Goal: Information Seeking & Learning: Learn about a topic

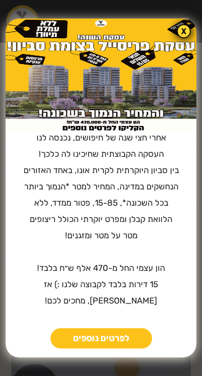
scroll to position [164, 0]
click at [123, 337] on link "לפרטים נוספים" at bounding box center [102, 338] width 102 height 20
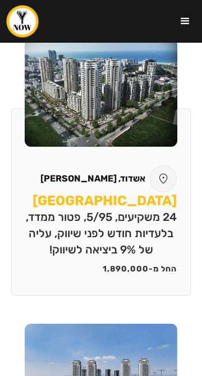
scroll to position [1508, 0]
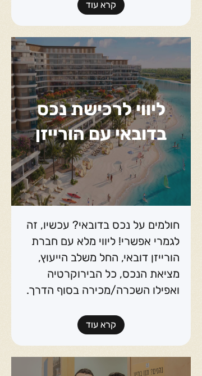
scroll to position [2953, 0]
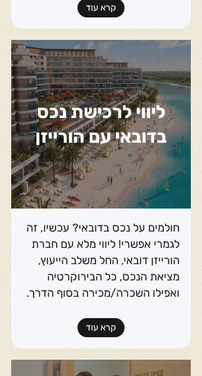
click at [88, 318] on link "קרא עוד" at bounding box center [101, 327] width 47 height 19
click at [92, 318] on link "קרא עוד" at bounding box center [101, 327] width 47 height 19
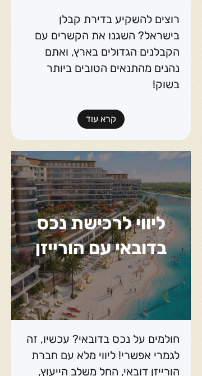
scroll to position [2841, 0]
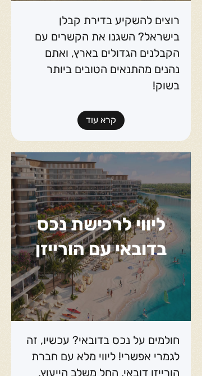
click at [60, 231] on h1 "ליווי לרכישת נכס בדובאי עם הורייזן" at bounding box center [101, 236] width 180 height 169
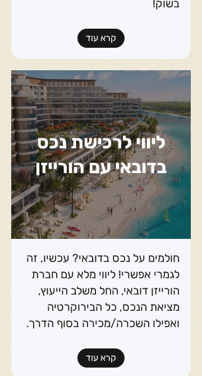
scroll to position [2981, 0]
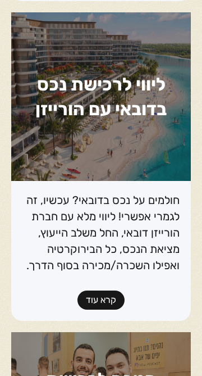
click at [91, 291] on link "קרא עוד" at bounding box center [101, 300] width 47 height 19
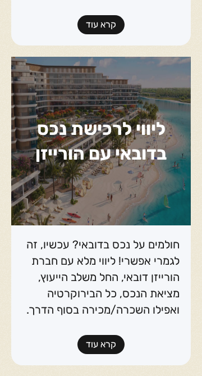
click at [88, 335] on link "קרא עוד" at bounding box center [101, 344] width 47 height 19
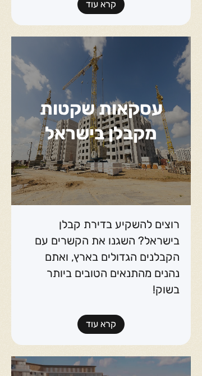
scroll to position [2637, 0]
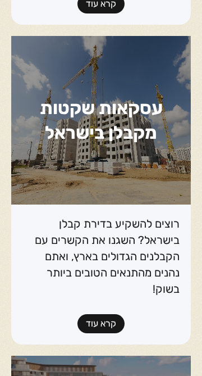
click at [97, 314] on link "קרא עוד" at bounding box center [101, 323] width 47 height 19
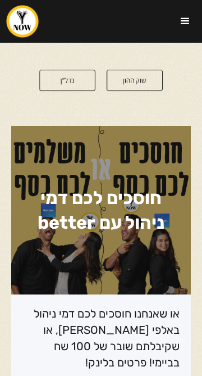
scroll to position [69, 0]
click at [109, 289] on h1 "חוסכים לכם דמי ניהול עם better" at bounding box center [101, 210] width 180 height 169
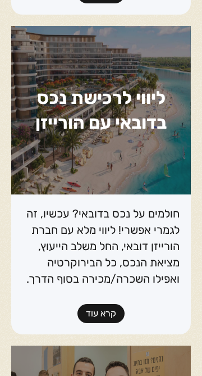
scroll to position [2967, 0]
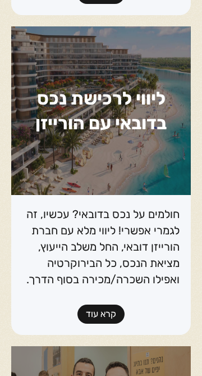
click at [94, 305] on link "קרא עוד" at bounding box center [101, 314] width 47 height 19
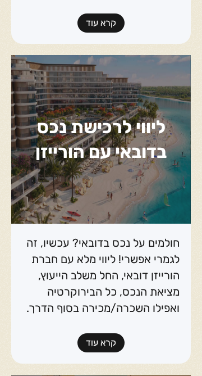
scroll to position [2928, 0]
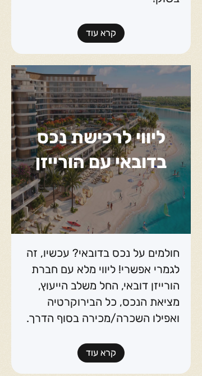
click at [93, 344] on link "קרא עוד" at bounding box center [101, 353] width 47 height 19
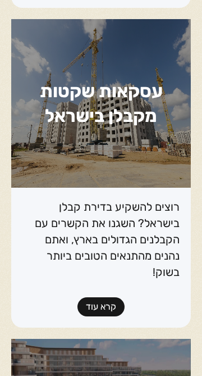
scroll to position [2654, 0]
click at [92, 298] on link "קרא עוד" at bounding box center [101, 307] width 47 height 19
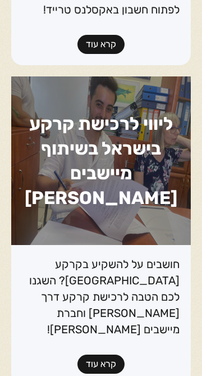
scroll to position [2277, 0]
click at [91, 355] on link "קרא עוד" at bounding box center [101, 364] width 47 height 19
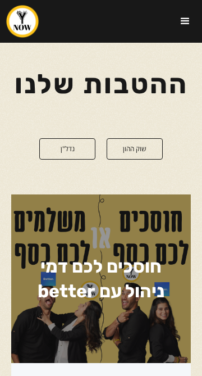
click at [61, 154] on link "נדל"ן" at bounding box center [67, 148] width 56 height 21
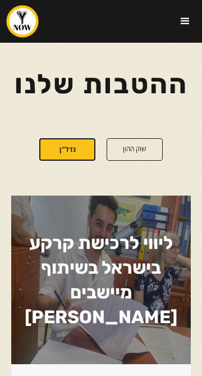
click at [123, 150] on link "שוק ההון" at bounding box center [135, 149] width 56 height 22
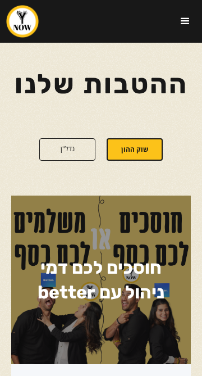
click at [187, 29] on div "menu" at bounding box center [186, 21] width 34 height 34
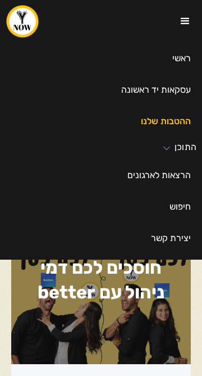
click at [128, 97] on link "עסקאות יד ראשונה" at bounding box center [101, 89] width 202 height 31
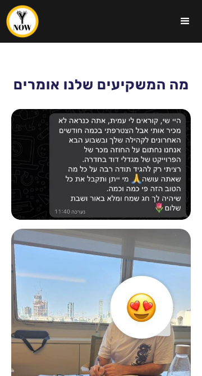
scroll to position [2064, 0]
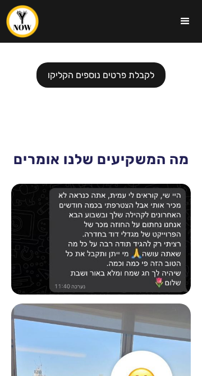
click at [181, 31] on div "menu" at bounding box center [186, 21] width 34 height 34
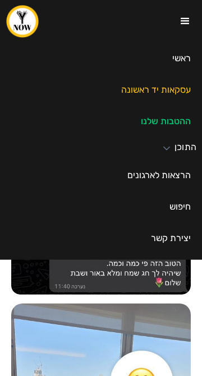
click at [164, 150] on icon at bounding box center [166, 148] width 11 height 11
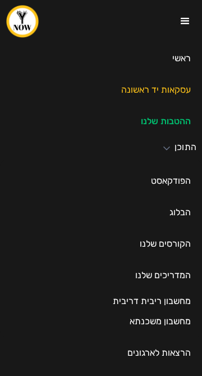
scroll to position [2139, 0]
click at [136, 232] on link "הקורסים שלנו" at bounding box center [101, 243] width 202 height 31
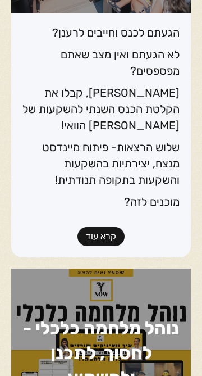
scroll to position [592, 0]
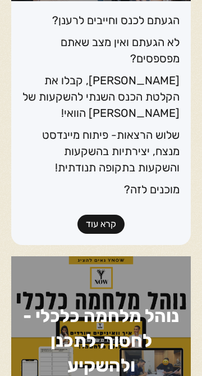
click at [102, 215] on link "קרא עוד" at bounding box center [101, 224] width 47 height 19
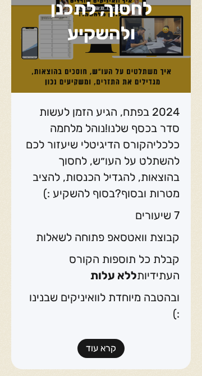
scroll to position [926, 0]
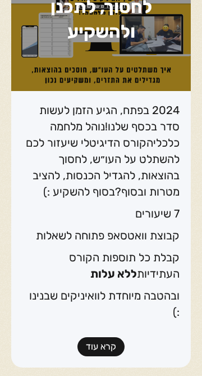
click at [97, 337] on link "קרא עוד" at bounding box center [101, 346] width 47 height 19
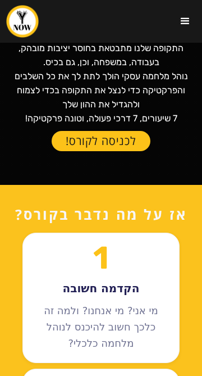
scroll to position [163, 0]
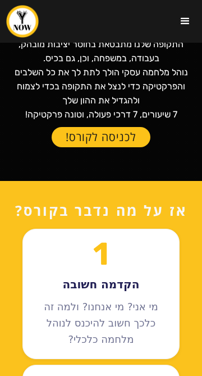
click at [71, 147] on link "לכניסה לקורס!" at bounding box center [101, 137] width 99 height 20
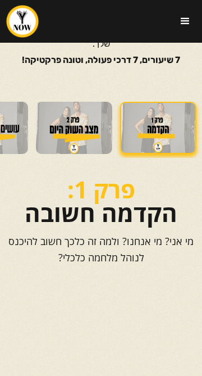
scroll to position [94, 0]
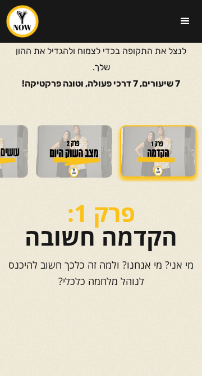
click at [69, 162] on img at bounding box center [74, 151] width 76 height 52
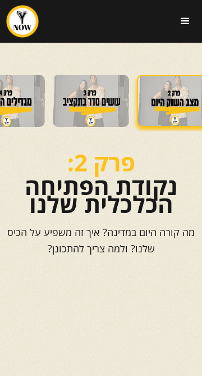
scroll to position [0, -102]
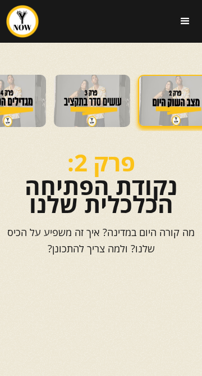
click at [78, 112] on img at bounding box center [92, 101] width 76 height 52
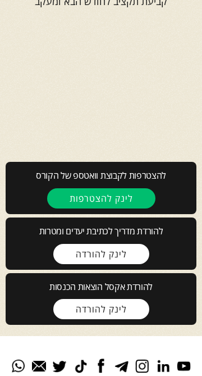
scroll to position [393, 0]
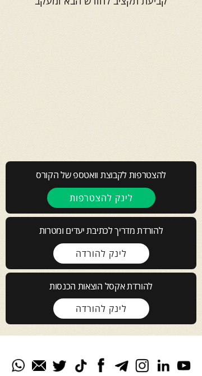
click at [73, 319] on link "לינק להורדה" at bounding box center [101, 309] width 96 height 20
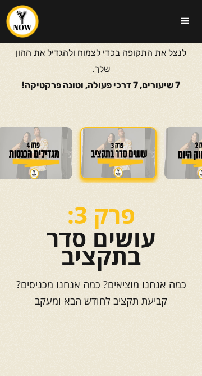
scroll to position [0, -130]
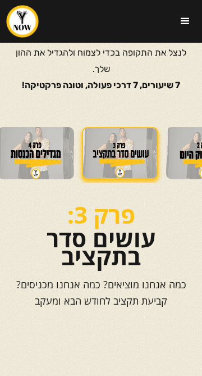
click at [36, 162] on img at bounding box center [36, 153] width 76 height 52
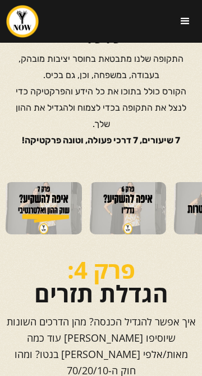
scroll to position [38, 0]
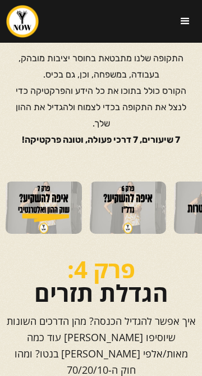
click at [145, 202] on img at bounding box center [128, 208] width 76 height 52
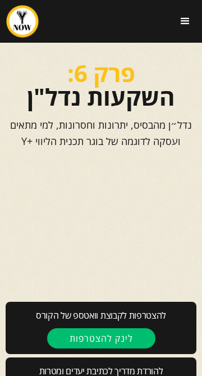
scroll to position [268, 0]
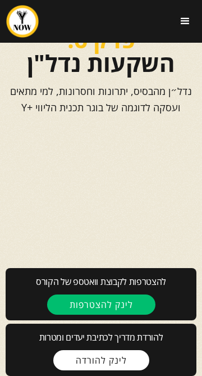
click at [28, 116] on p "נדל״ן מהבסיס, יתרונות וחסרונות, למי מתאים ועסקה לדוגמה של בוגר תכנית הליווי +Y" at bounding box center [101, 99] width 191 height 33
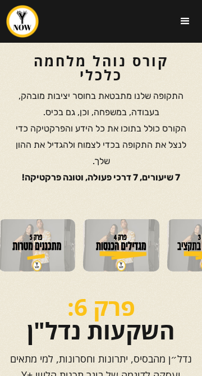
scroll to position [0, -391]
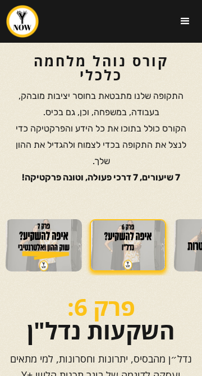
click at [187, 20] on div "menu" at bounding box center [185, 21] width 13 height 13
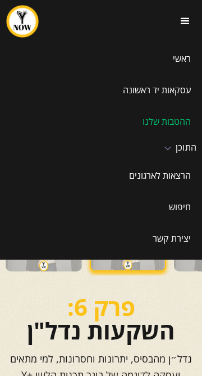
click at [172, 148] on icon at bounding box center [168, 148] width 11 height 11
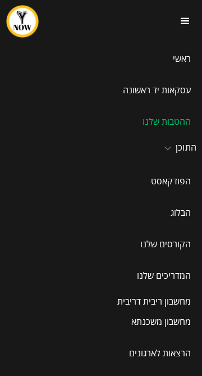
click at [136, 241] on link "הקורסים שלנו" at bounding box center [101, 243] width 202 height 31
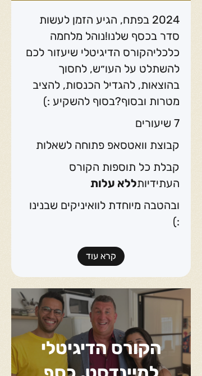
scroll to position [1014, 0]
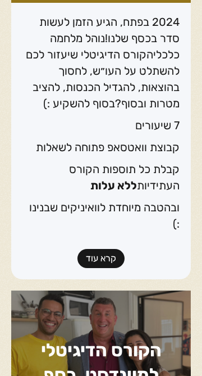
click at [91, 249] on link "קרא עוד" at bounding box center [101, 258] width 47 height 19
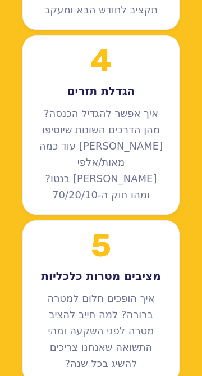
scroll to position [799, 0]
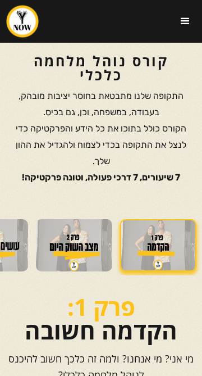
scroll to position [134, 0]
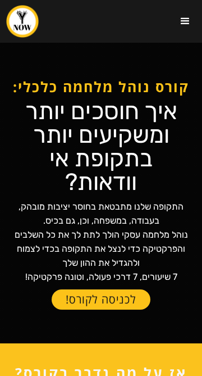
scroll to position [810, 0]
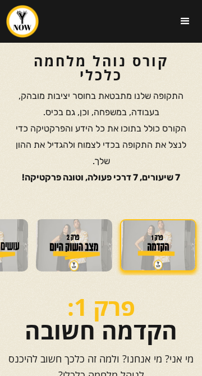
click at [187, 24] on div "menu" at bounding box center [185, 21] width 13 height 13
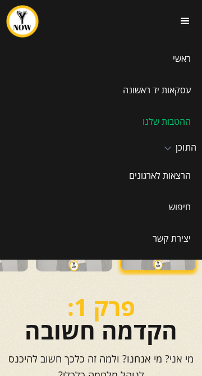
click at [179, 146] on div "התוכן" at bounding box center [186, 148] width 21 height 11
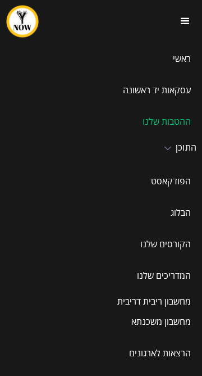
click at [94, 244] on link "הקורסים שלנו" at bounding box center [101, 243] width 202 height 31
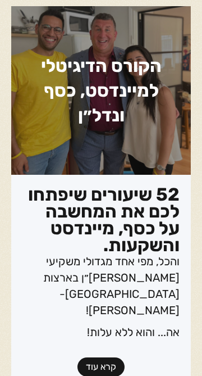
scroll to position [1299, 0]
click at [93, 358] on link "קרא עוד" at bounding box center [101, 367] width 47 height 19
